Goal: Task Accomplishment & Management: Complete application form

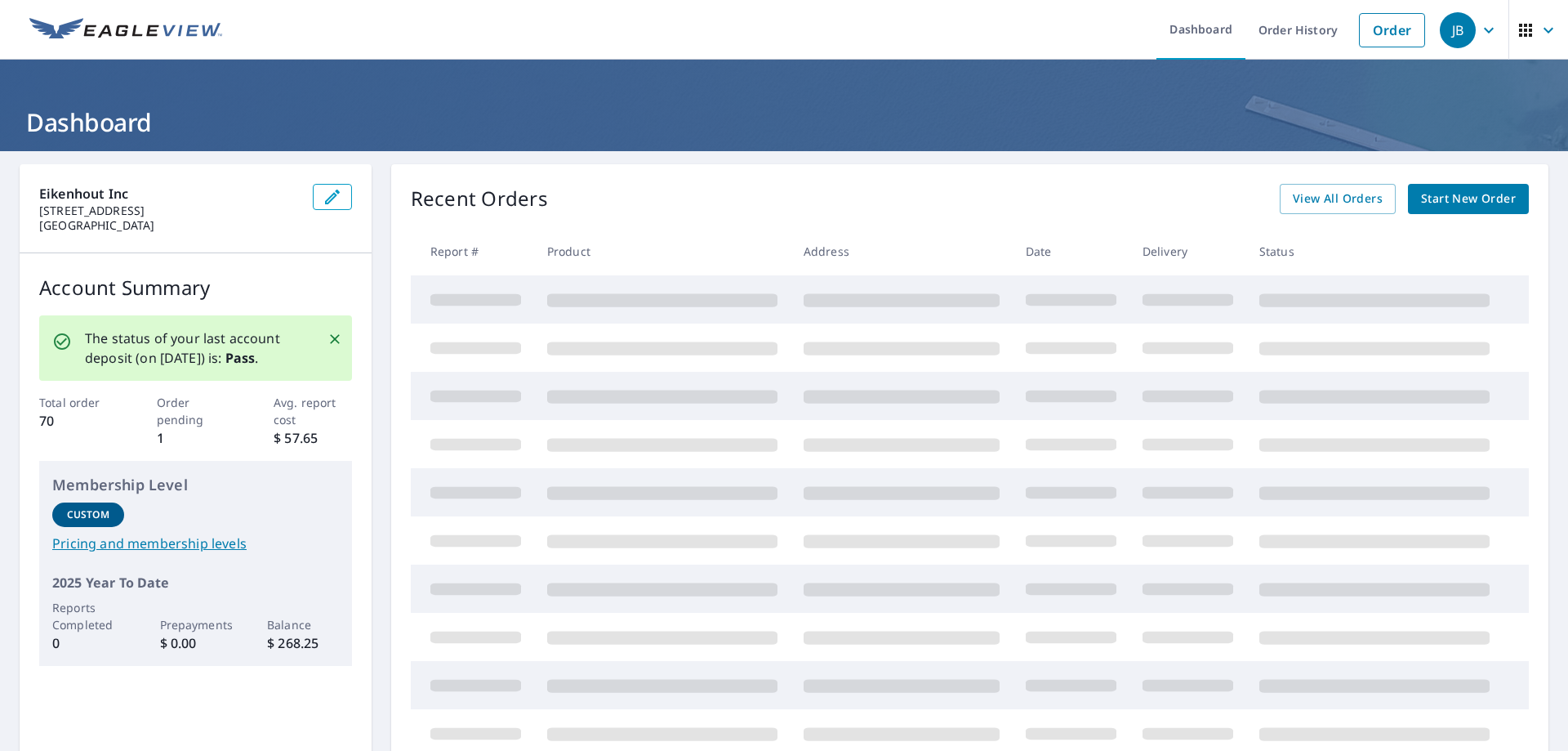
click at [1430, 200] on span "Start New Order" at bounding box center [1469, 199] width 95 height 21
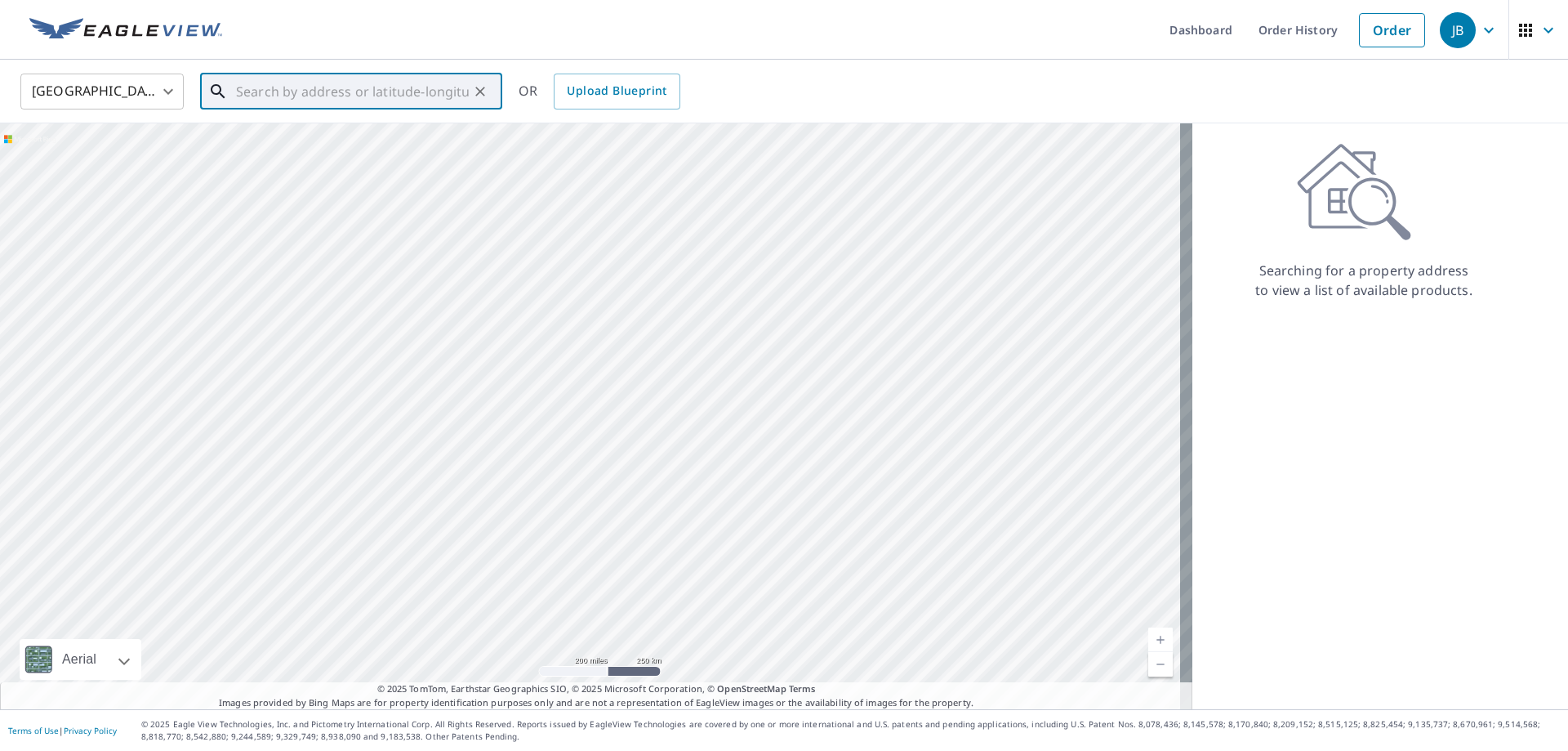
click at [250, 86] on input "text" at bounding box center [352, 91] width 233 height 45
click at [285, 142] on span "829 Ruddiman Dr" at bounding box center [361, 138] width 257 height 20
type input "829 Ruddiman Dr [PERSON_NAME], MI 49445"
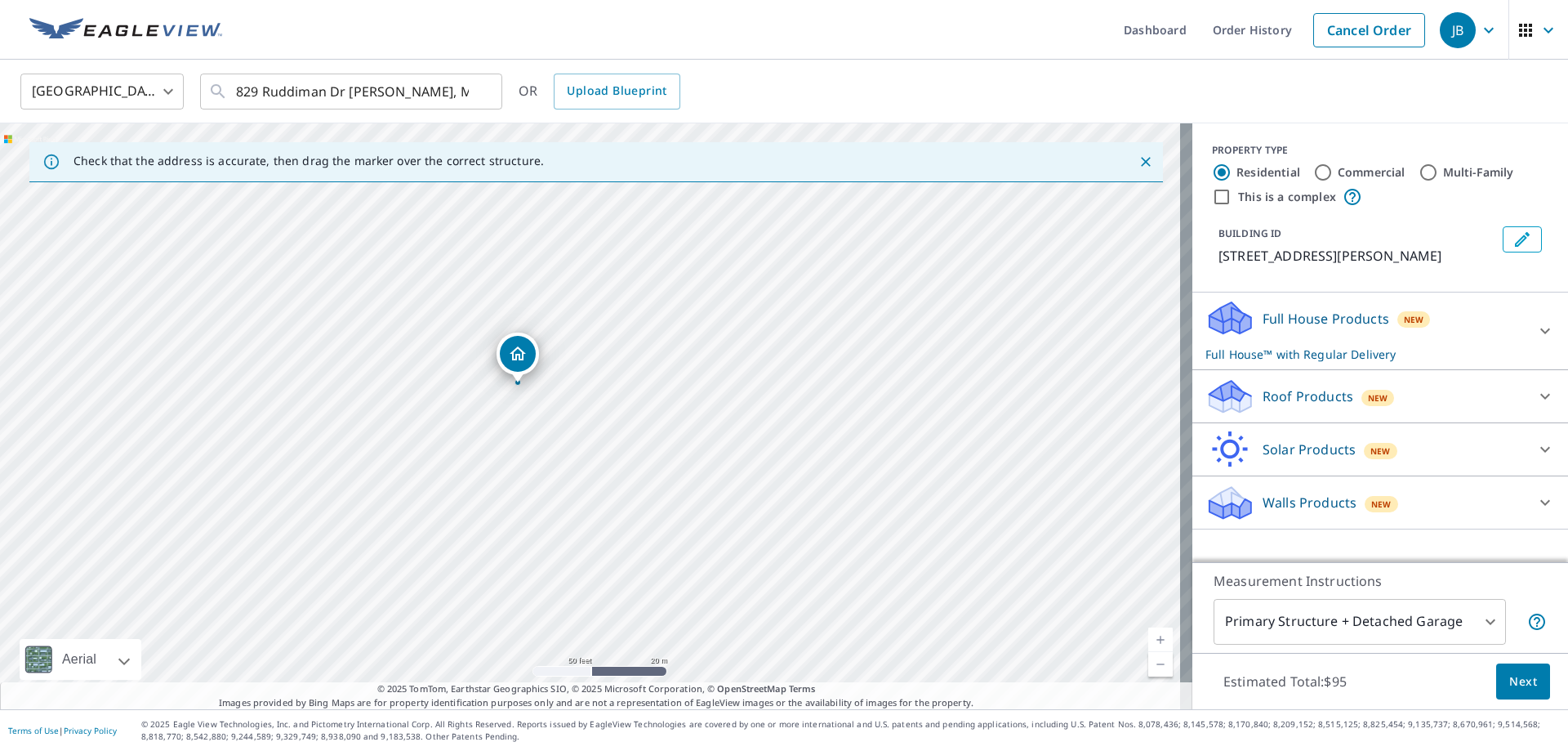
click at [1416, 395] on div "Roof Products New" at bounding box center [1365, 396] width 320 height 39
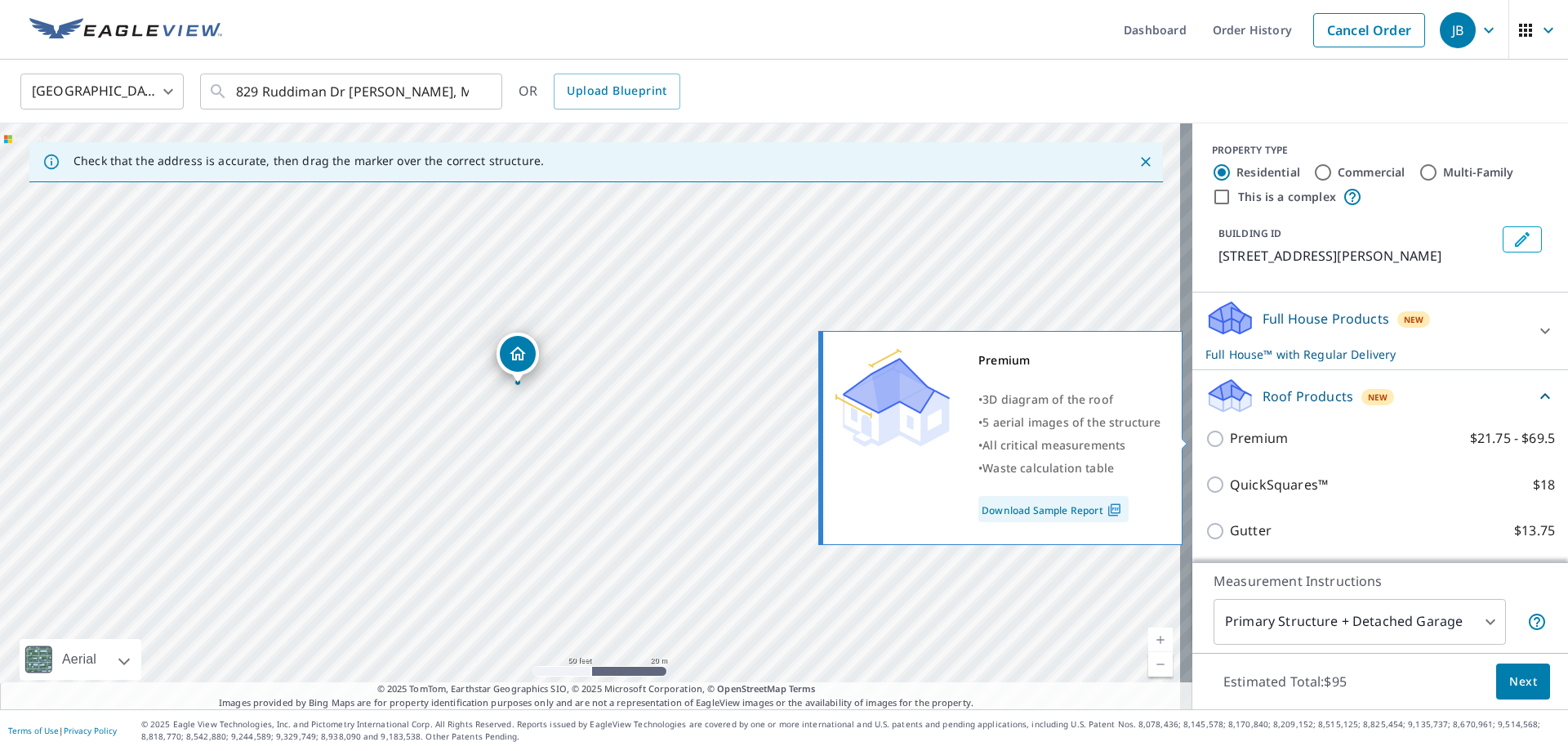
click at [1205, 442] on input "Premium $21.75 - $69.5" at bounding box center [1218, 438] width 25 height 20
checkbox input "true"
checkbox input "false"
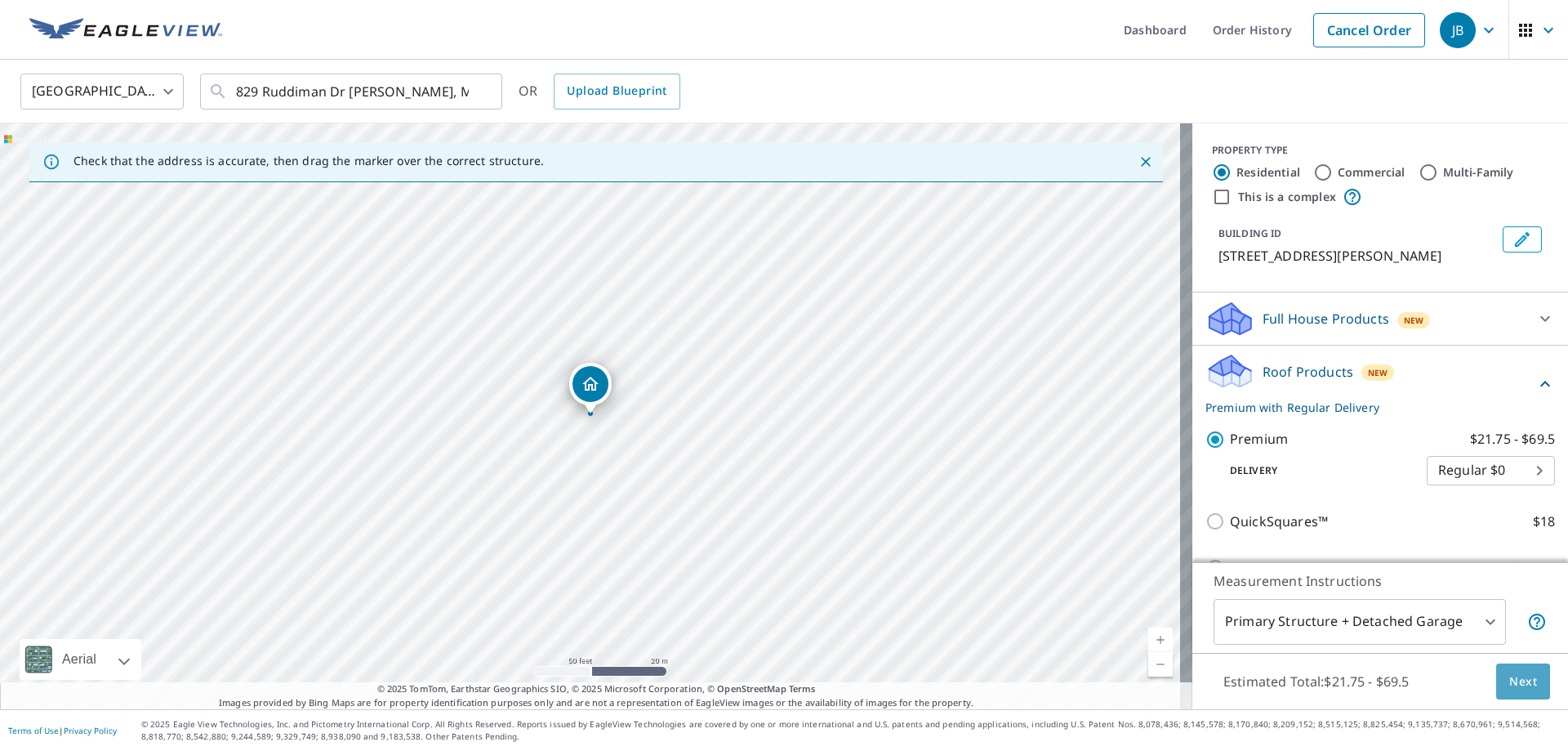
click at [1523, 686] on span "Next" at bounding box center [1523, 682] width 27 height 21
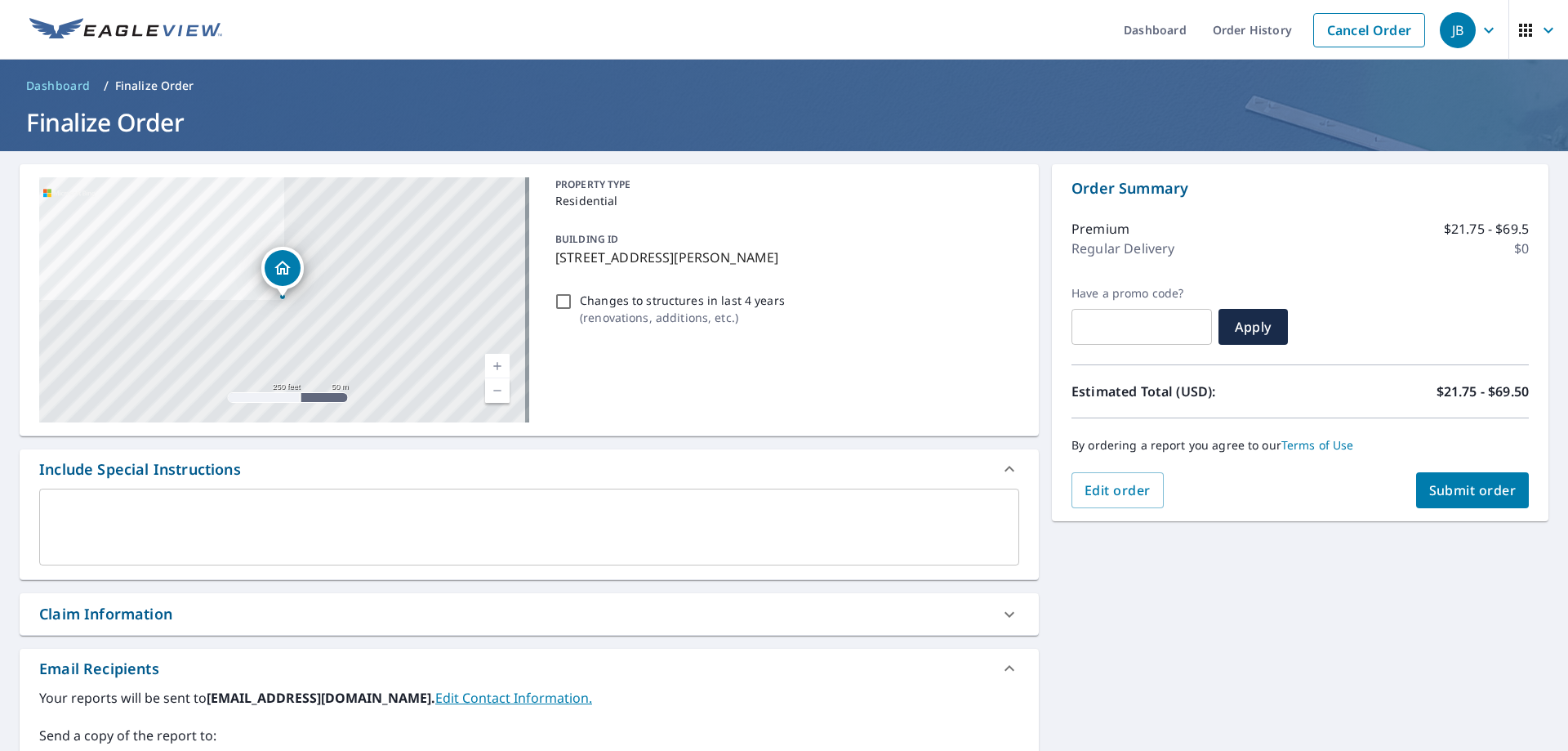
click at [142, 518] on textarea at bounding box center [528, 527] width 957 height 46
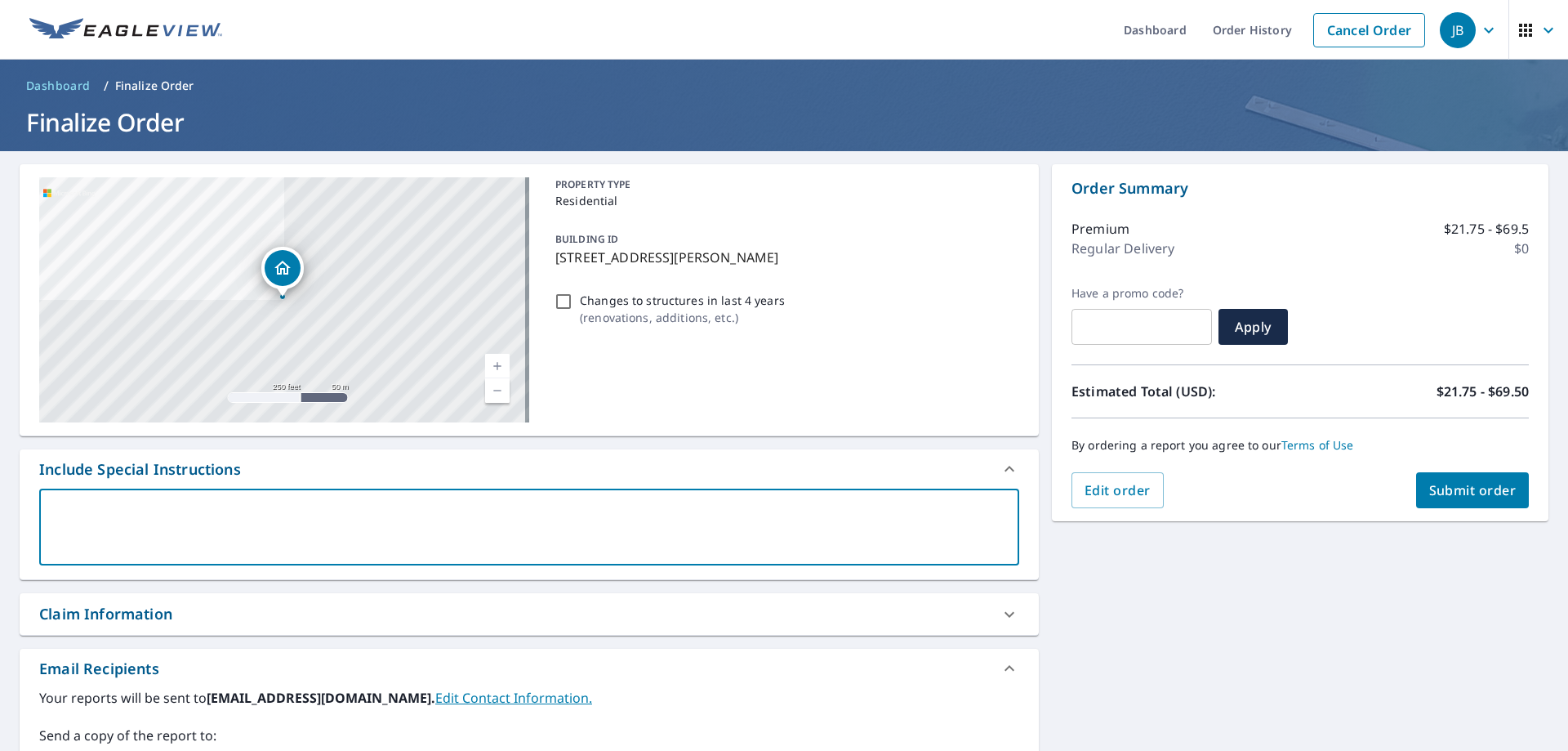
scroll to position [324, 0]
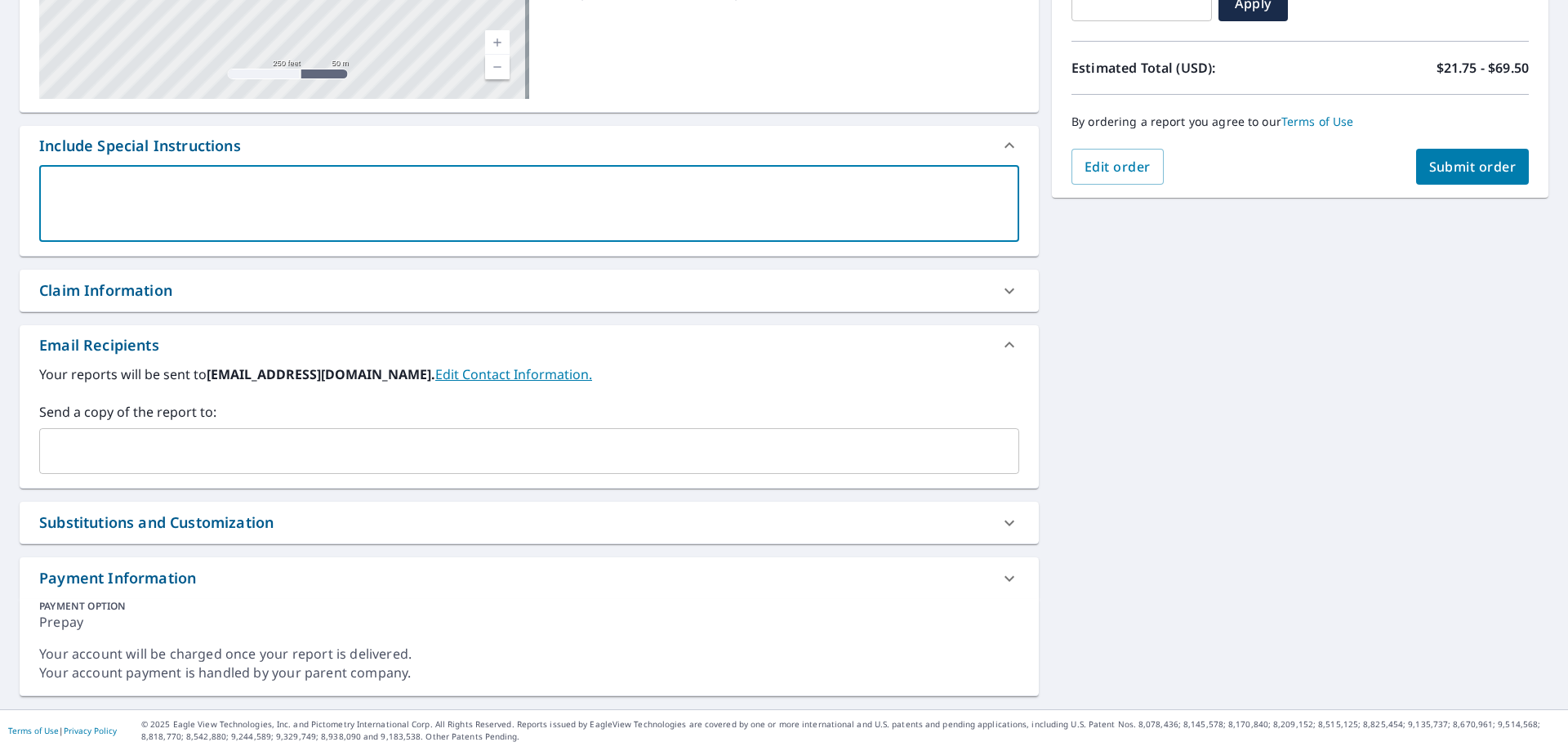
click at [191, 442] on input "text" at bounding box center [517, 451] width 941 height 31
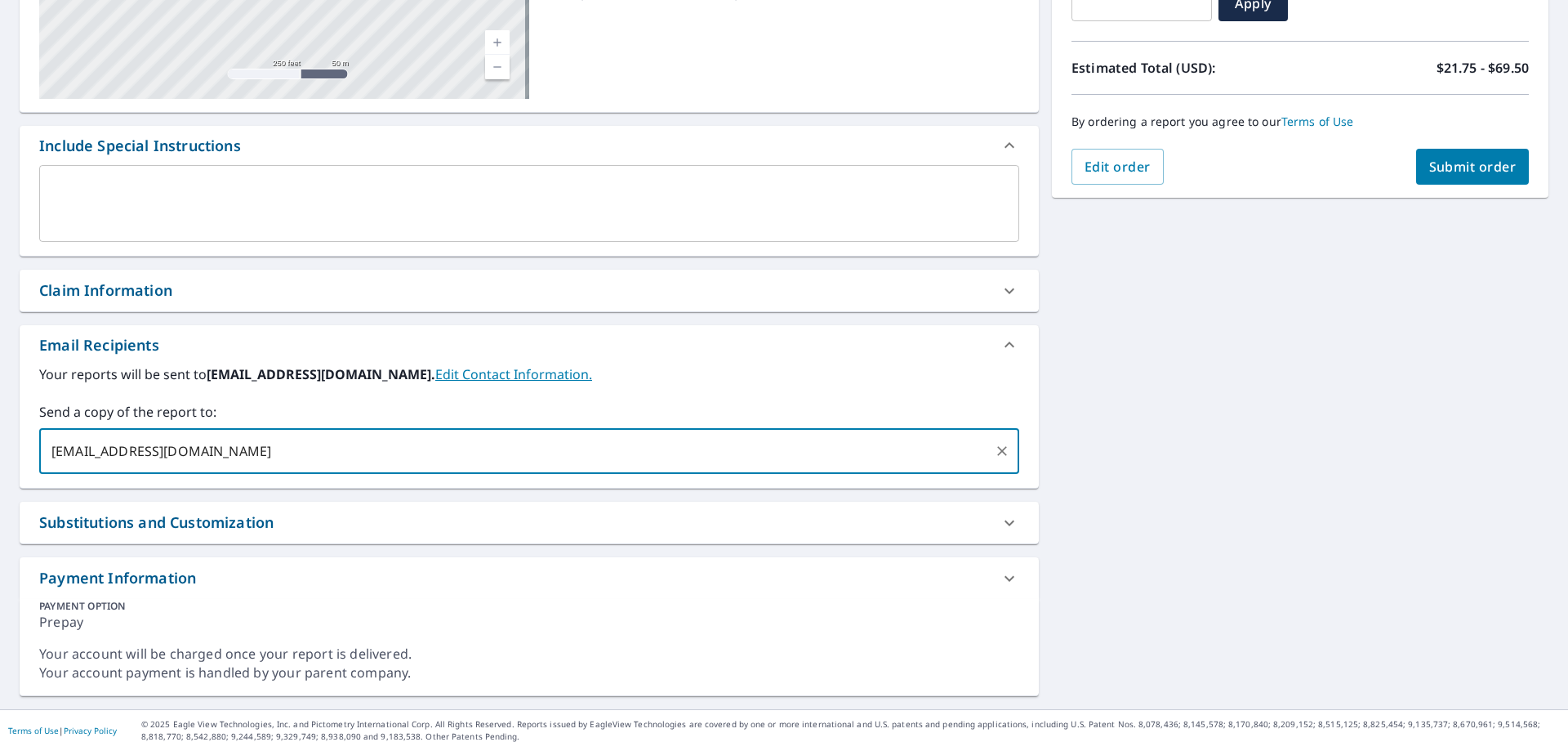
type input "[EMAIL_ADDRESS][DOMAIN_NAME]"
click at [1437, 169] on span "Submit order" at bounding box center [1472, 166] width 87 height 18
checkbox input "true"
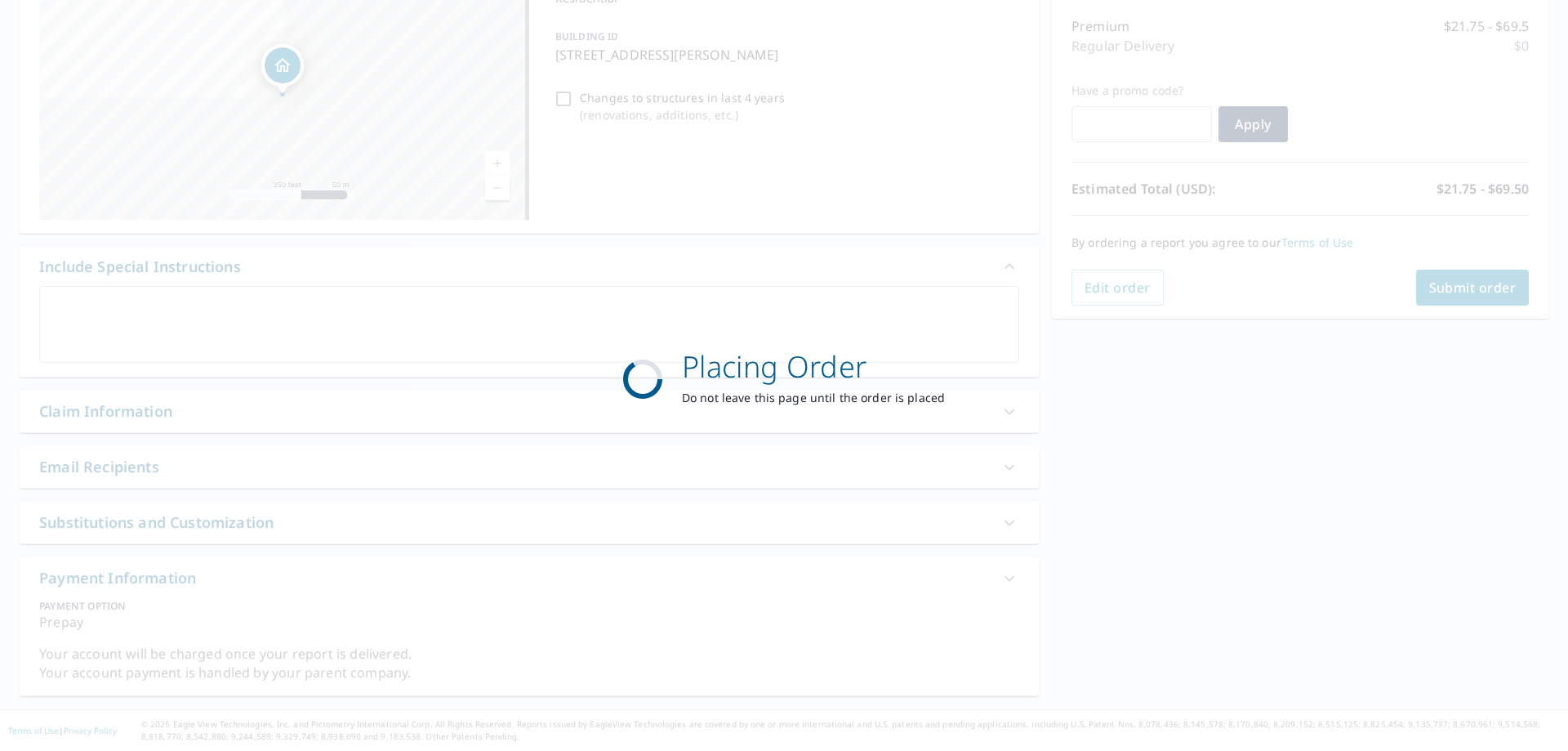
scroll to position [203, 0]
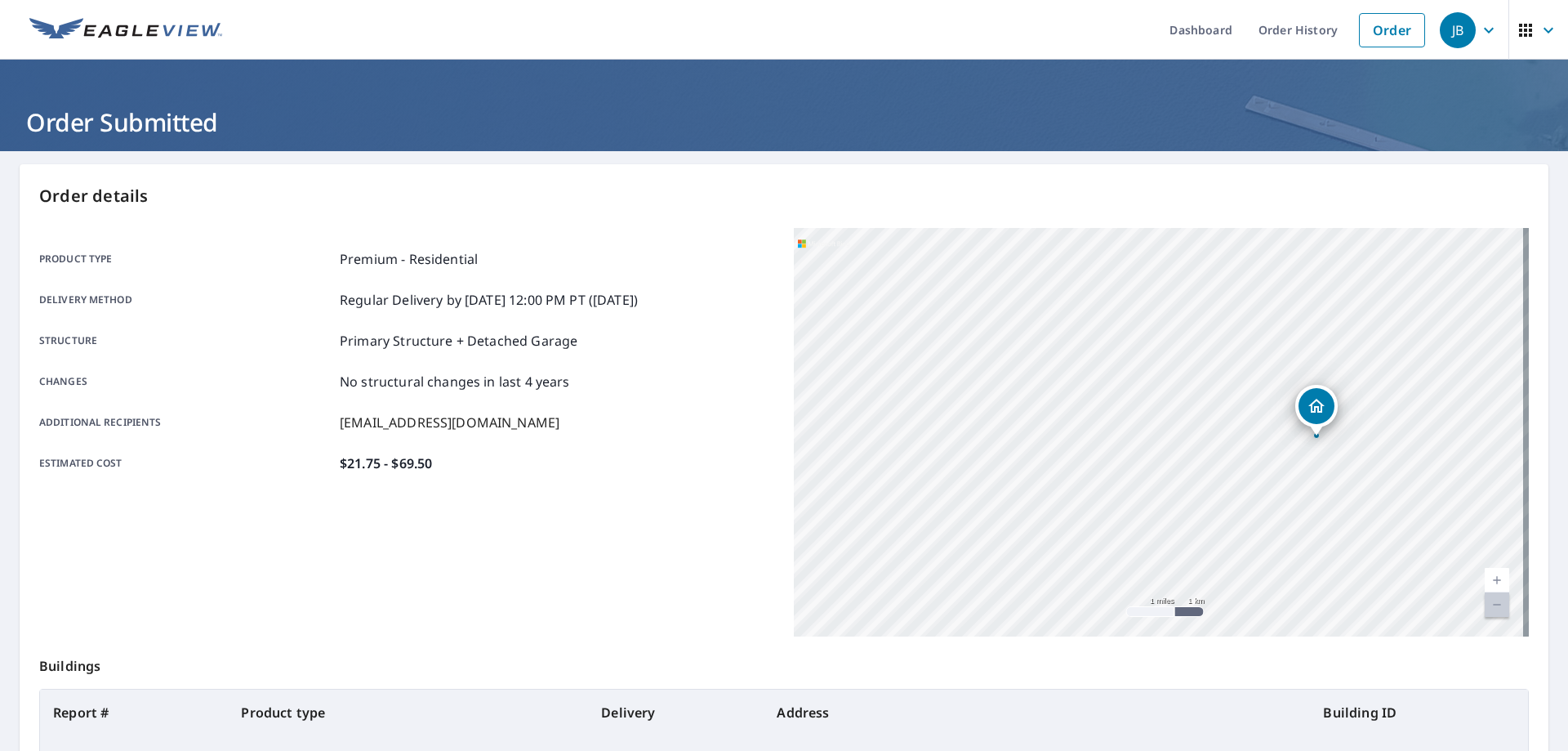
scroll to position [211, 0]
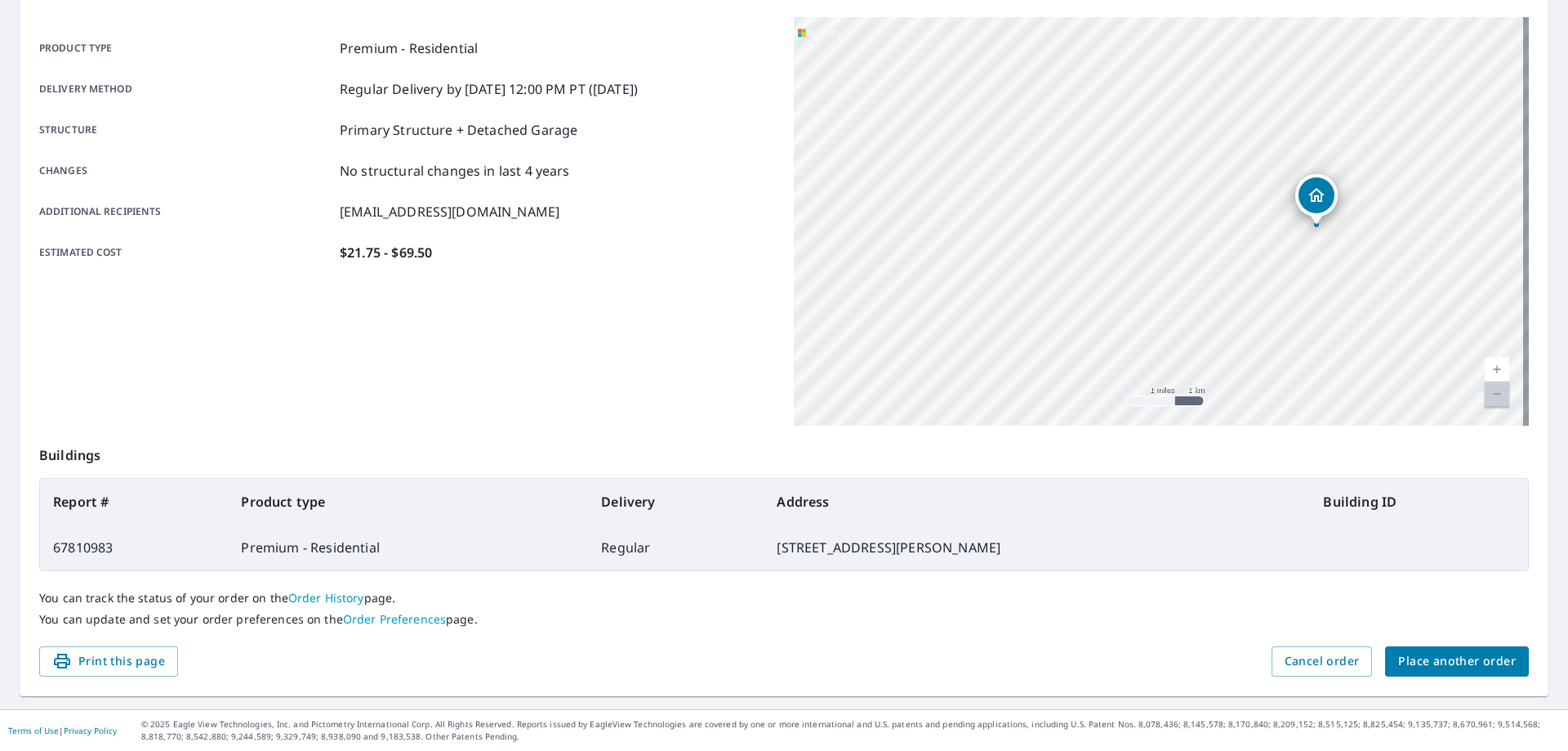
click at [1410, 658] on span "Place another order" at bounding box center [1456, 661] width 117 height 21
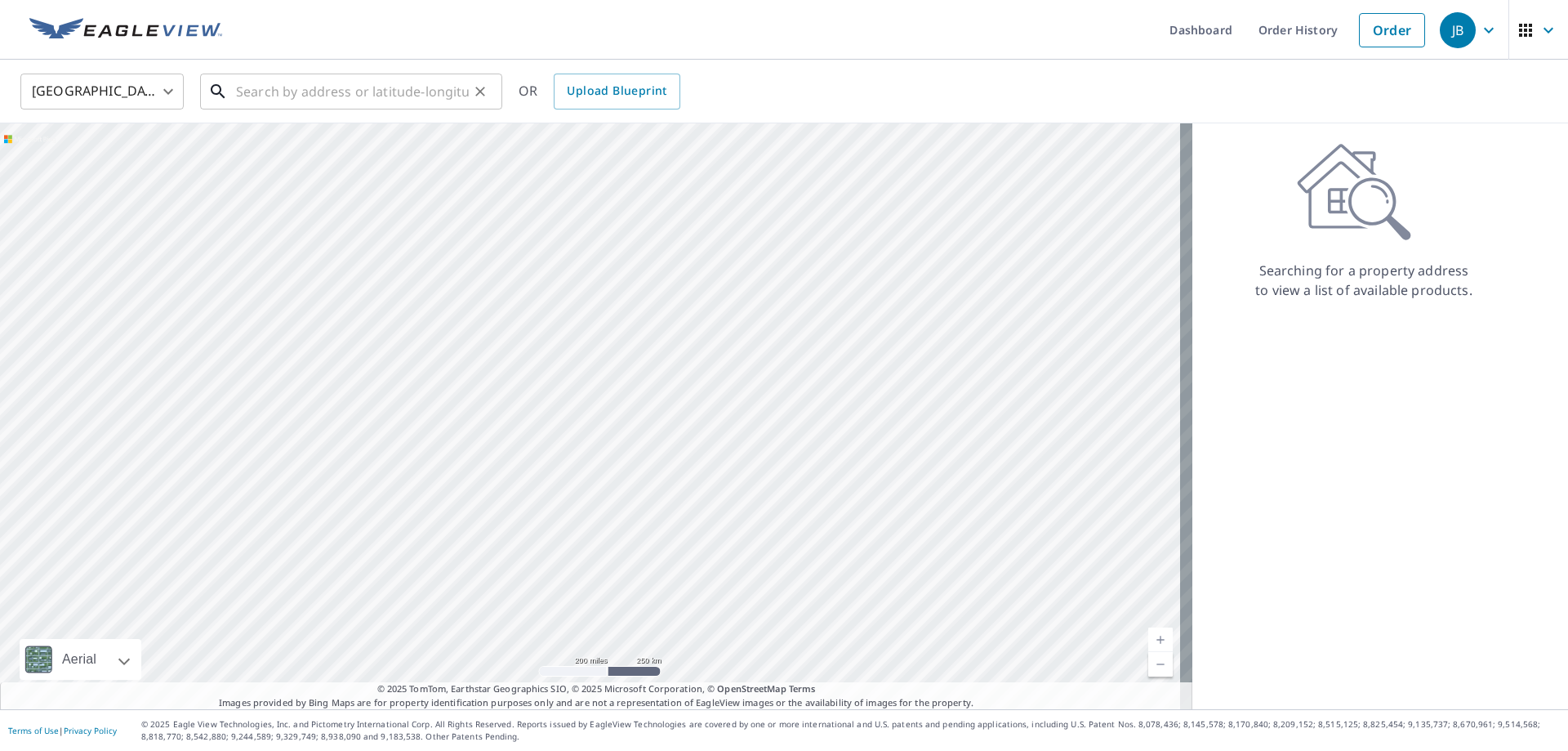
click at [433, 93] on input "text" at bounding box center [352, 91] width 233 height 45
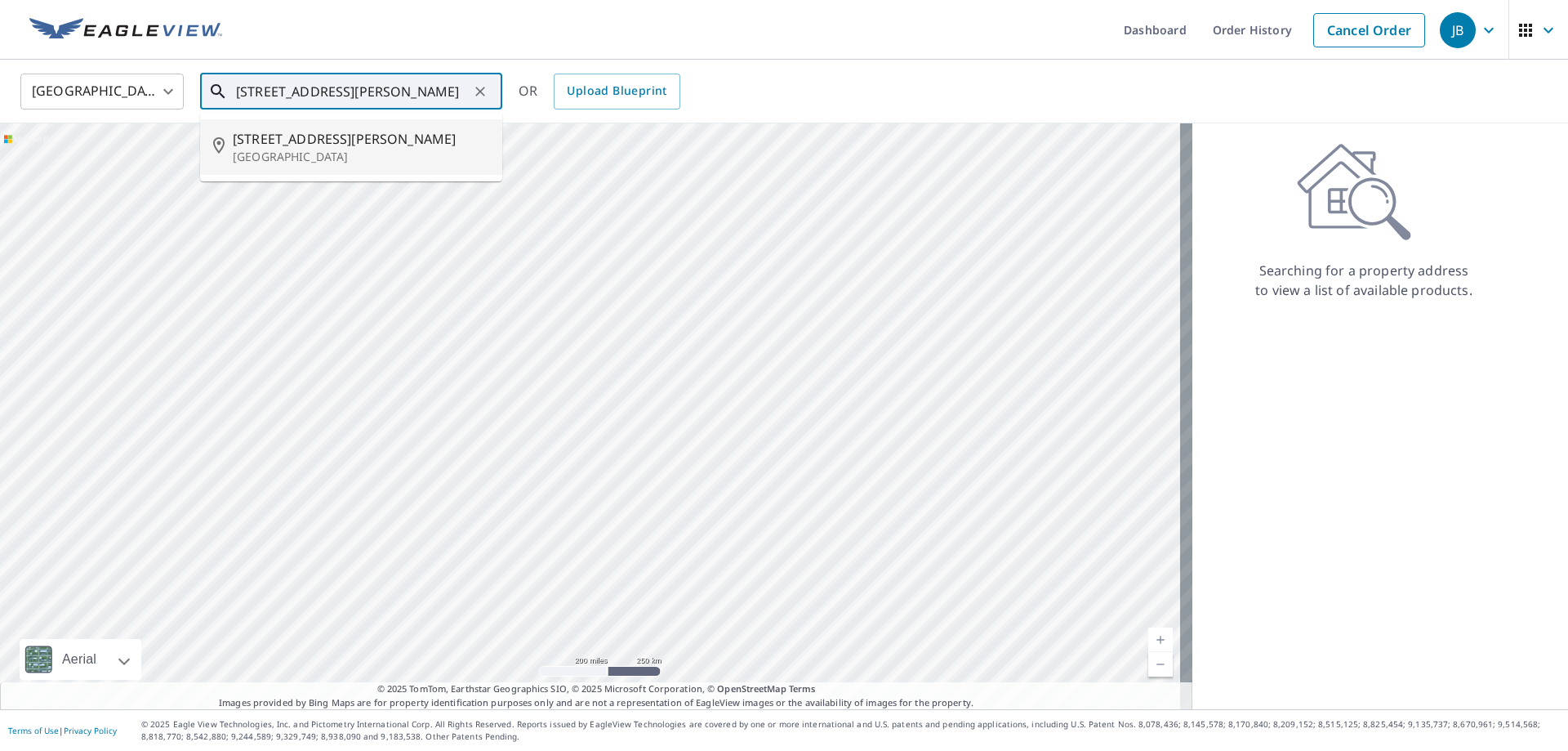
click at [295, 154] on p "[GEOGRAPHIC_DATA]" at bounding box center [361, 156] width 257 height 16
type input "[STREET_ADDRESS][PERSON_NAME][PERSON_NAME]"
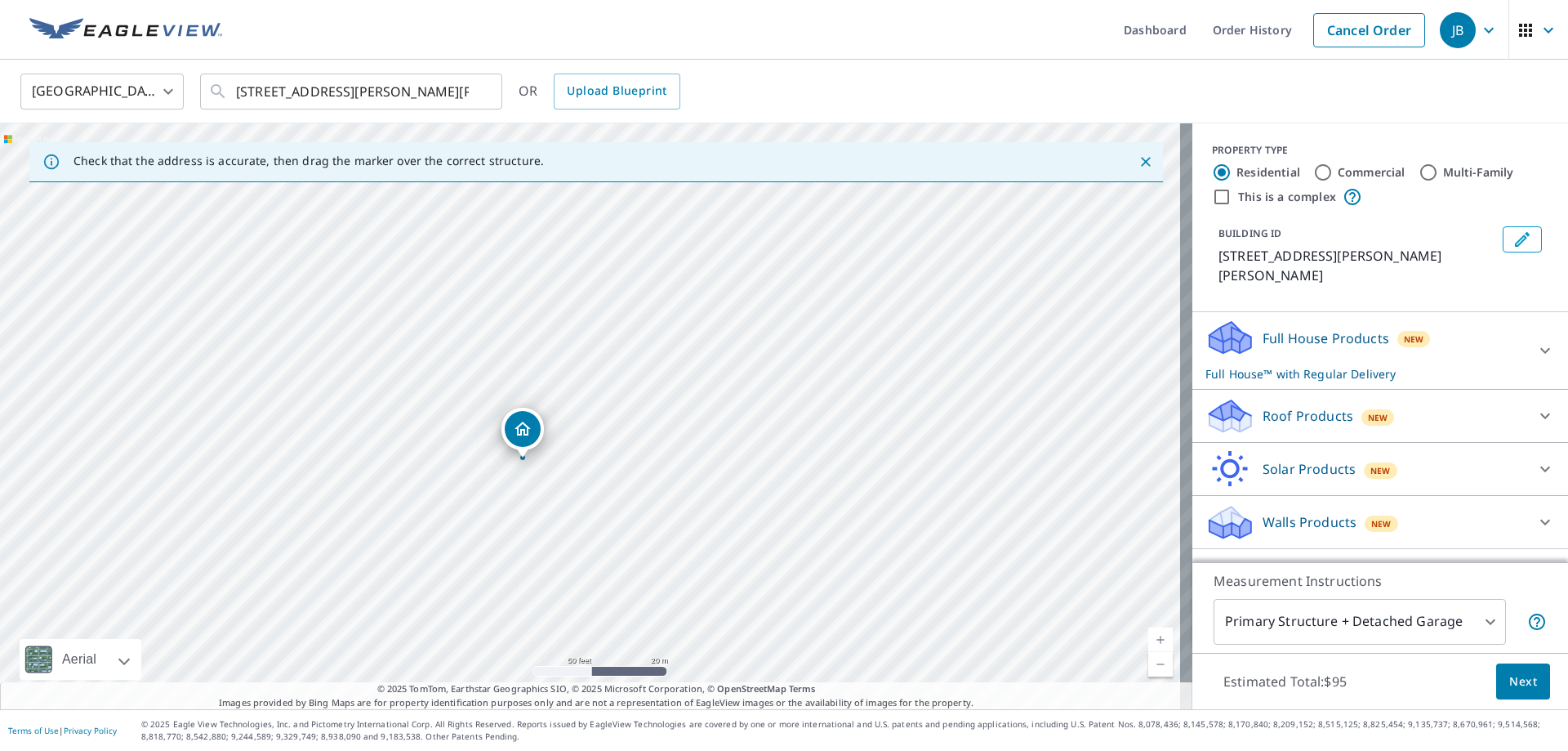
click at [1325, 406] on p "Roof Products" at bounding box center [1308, 416] width 91 height 20
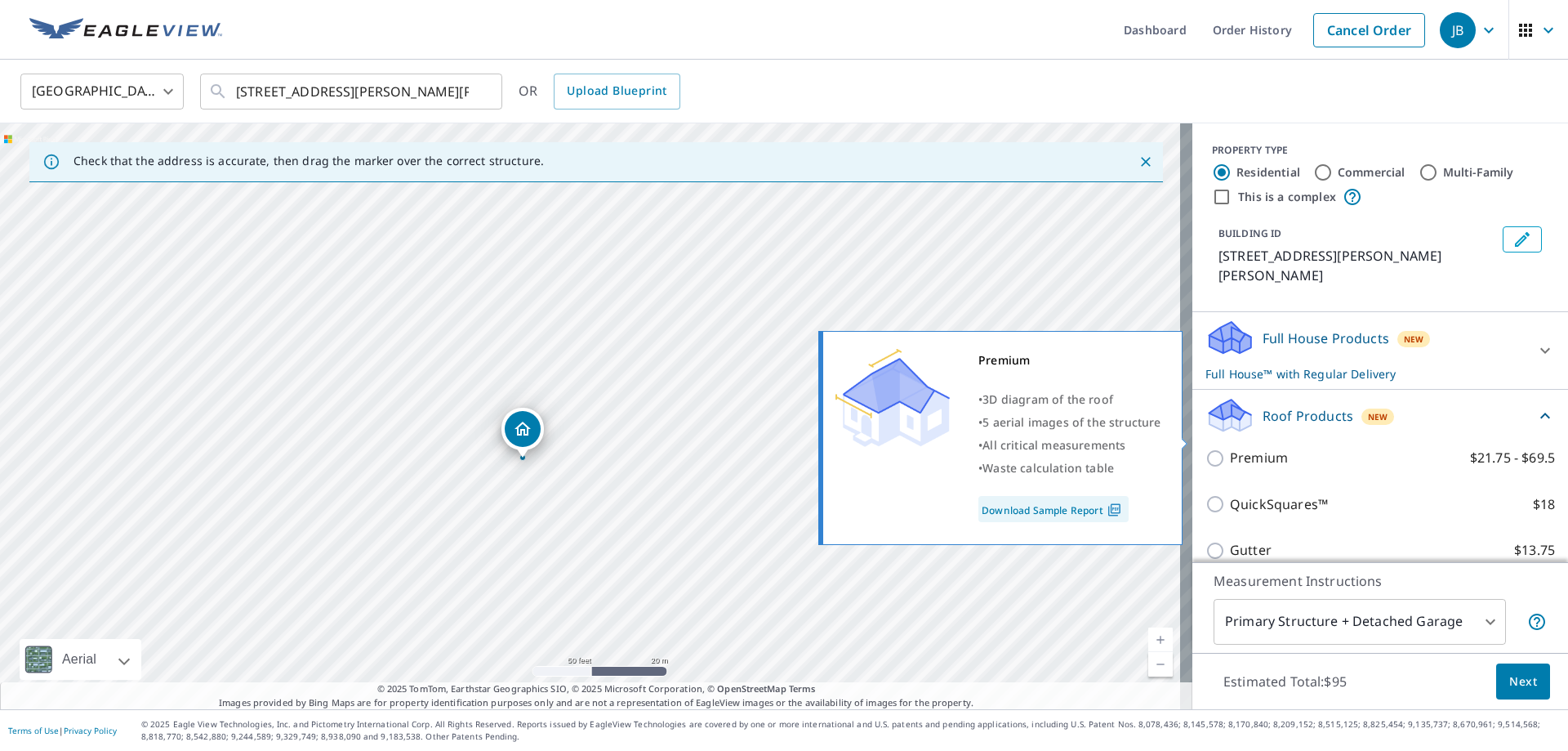
click at [1205, 448] on input "Premium $21.75 - $69.5" at bounding box center [1218, 457] width 25 height 20
checkbox input "true"
checkbox input "false"
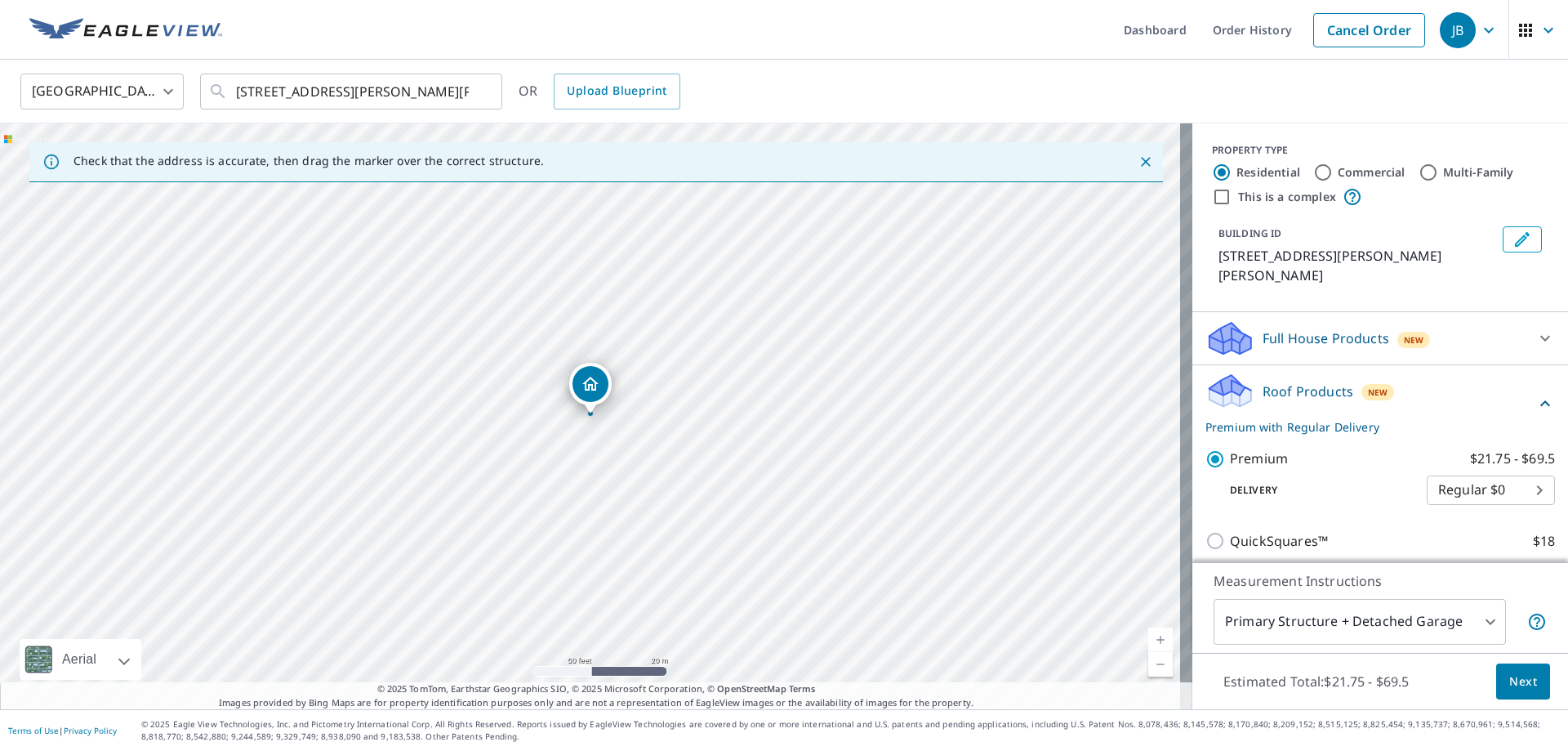
click at [1523, 688] on span "Next" at bounding box center [1523, 682] width 27 height 21
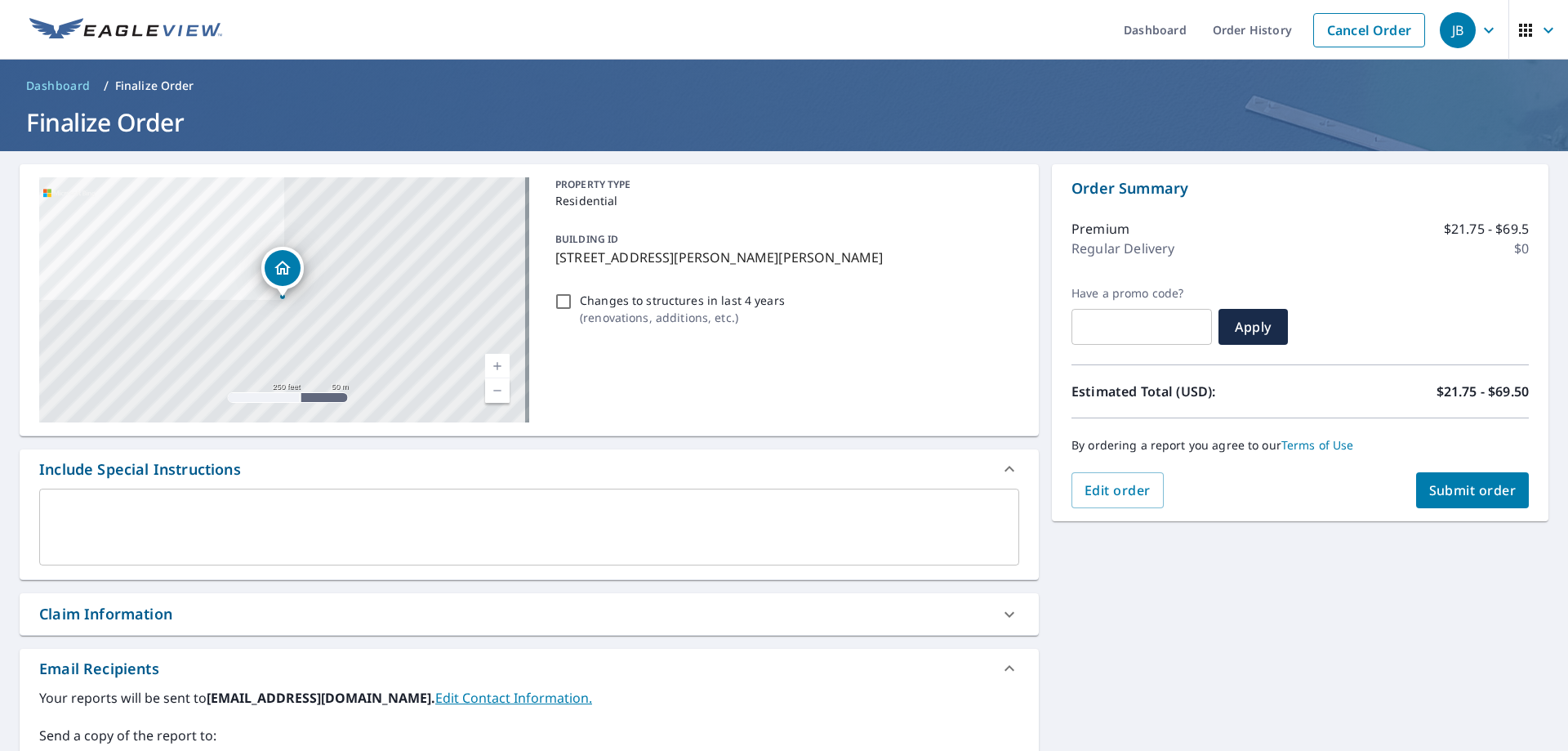
scroll to position [245, 0]
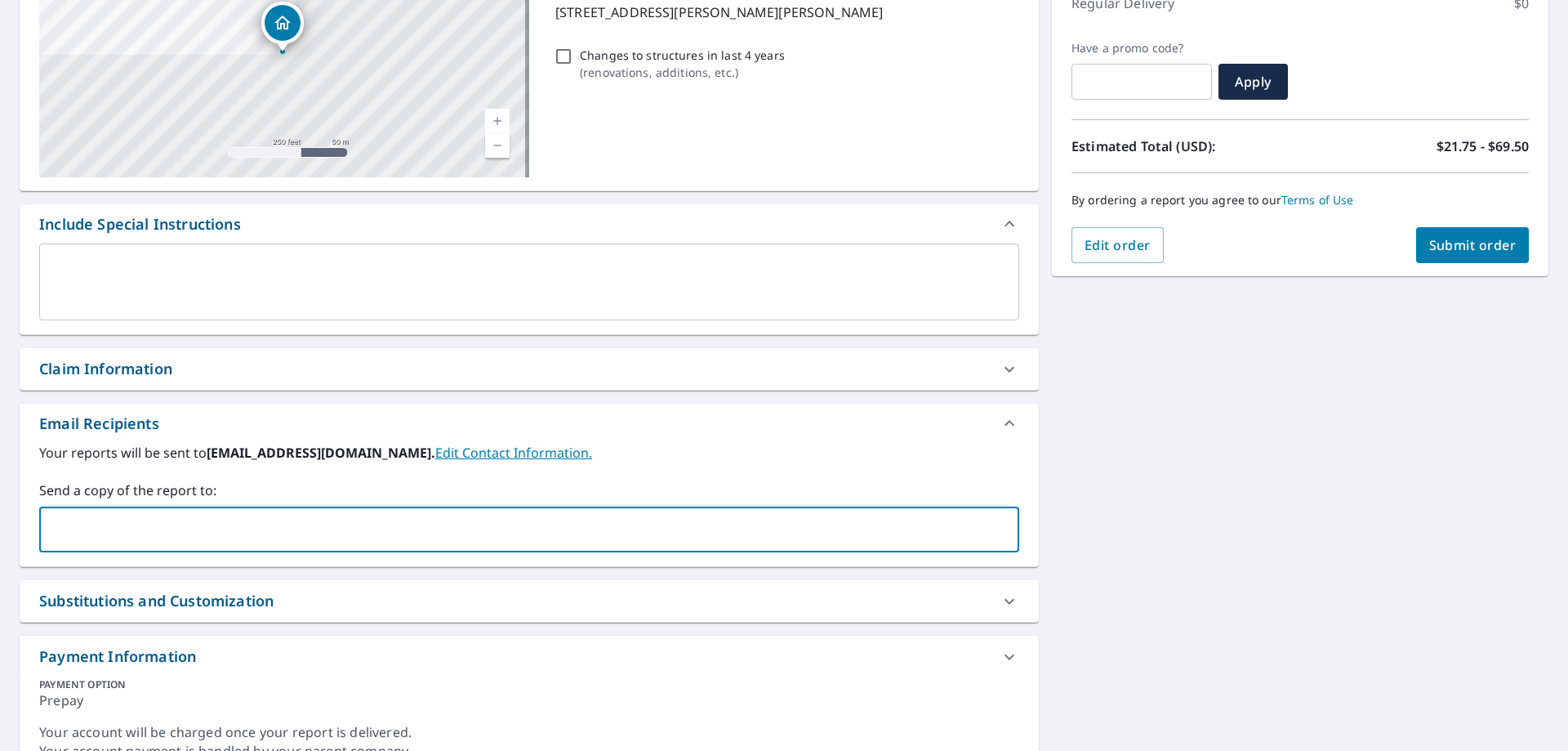
click at [219, 522] on input "text" at bounding box center [517, 528] width 941 height 31
type input "[EMAIL_ADDRESS][DOMAIN_NAME]"
click at [1452, 254] on button "Submit order" at bounding box center [1472, 245] width 114 height 36
checkbox input "true"
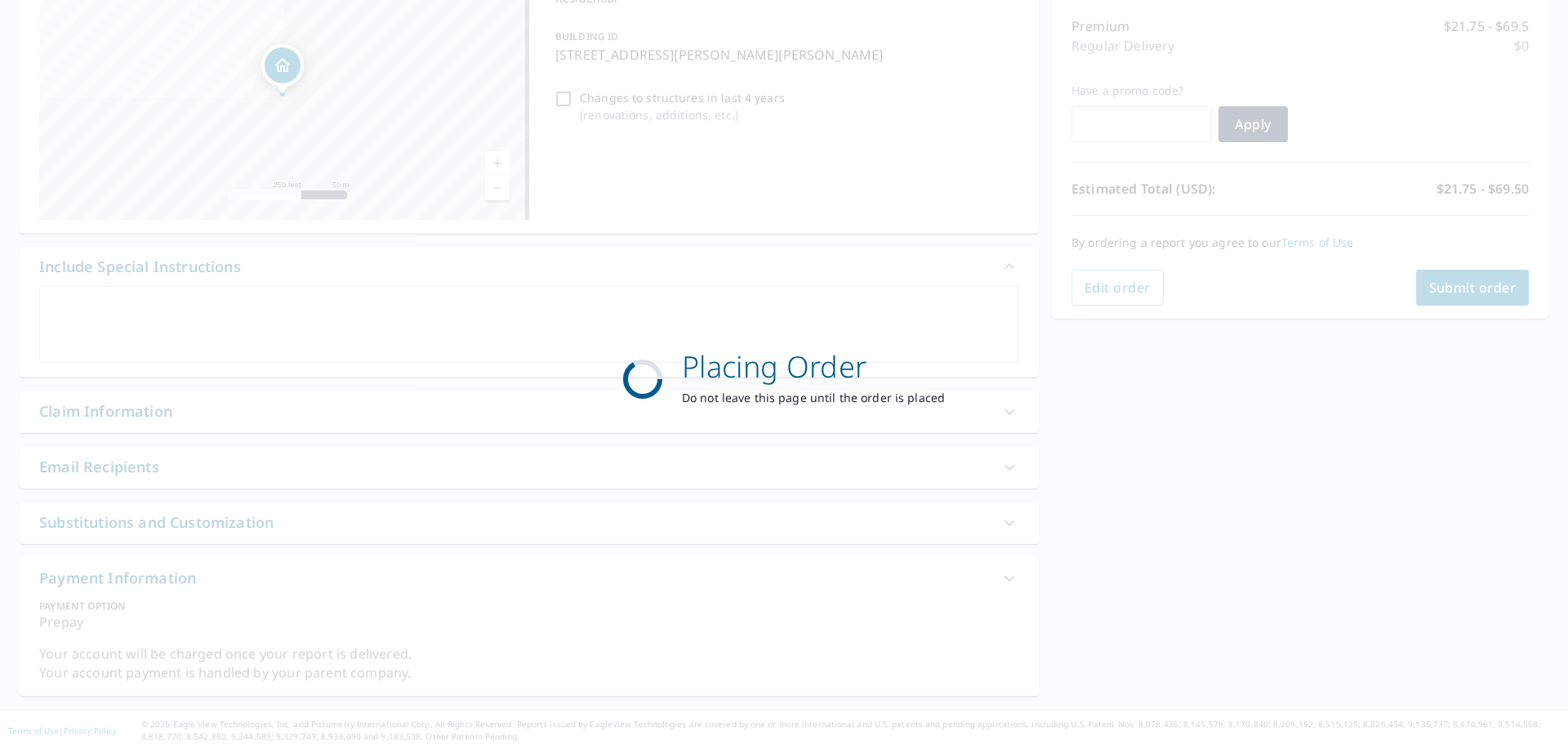
scroll to position [203, 0]
